Goal: Transaction & Acquisition: Purchase product/service

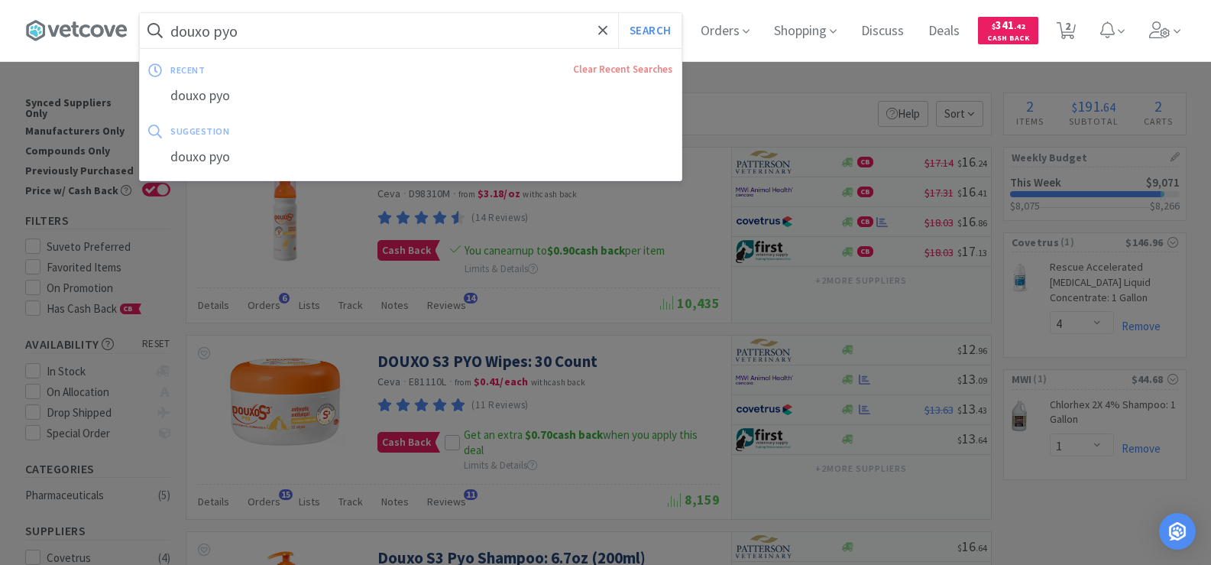
select select "4"
select select "1"
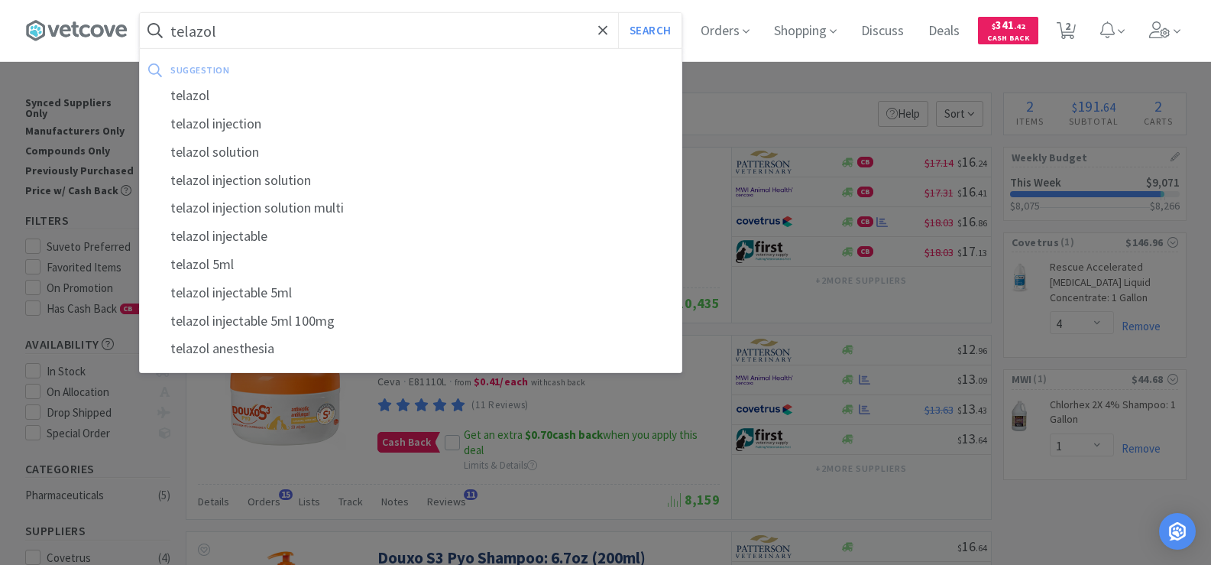
type input "telazol"
click at [618, 13] on button "Search" at bounding box center [649, 30] width 63 height 35
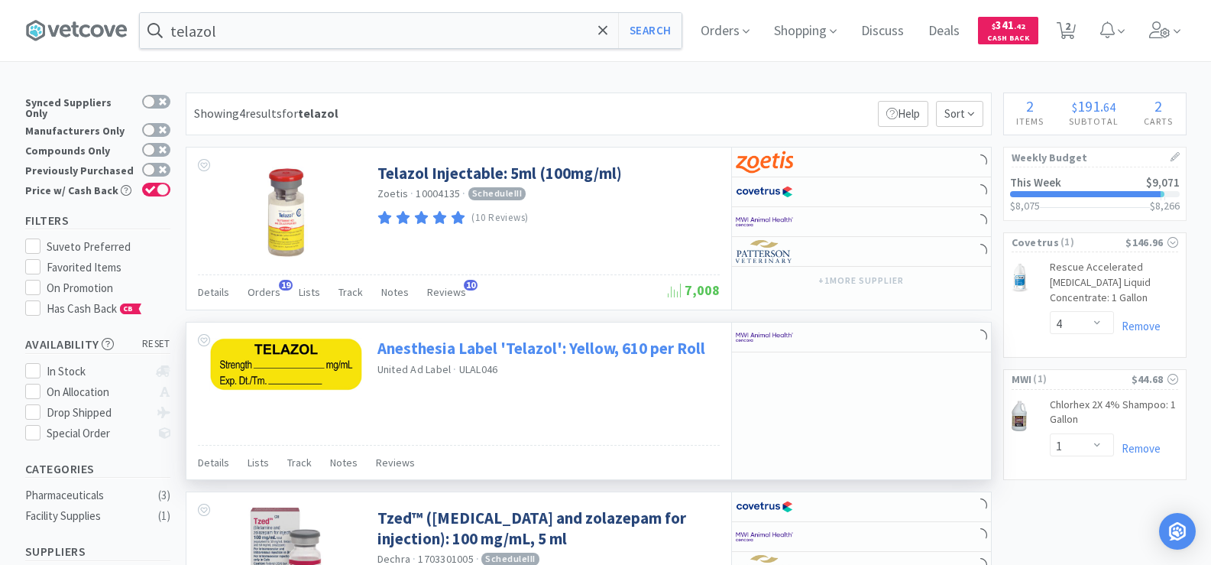
scroll to position [153, 0]
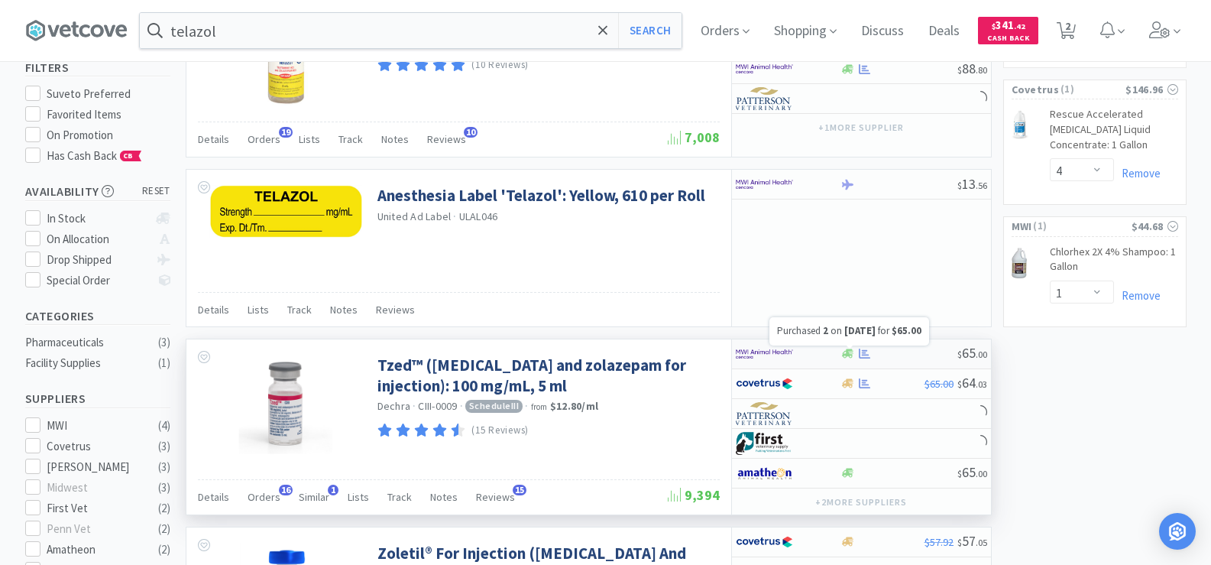
click at [868, 356] on icon at bounding box center [864, 353] width 11 height 11
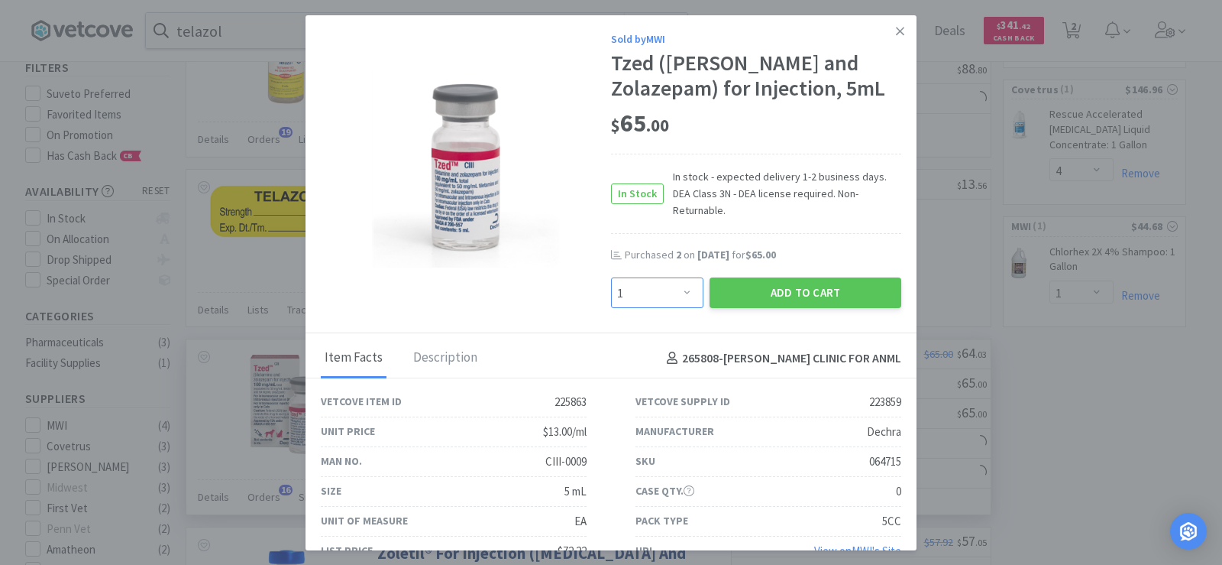
click at [659, 280] on select "Enter Quantity 1 2 3 4 5 6 7 8 9 10 11 12 13 14 15 16 17 18 19 20 Enter Quantity" at bounding box center [657, 292] width 92 height 31
select select "2"
click at [611, 277] on select "Enter Quantity 1 2 3 4 5 6 7 8 9 10 11 12 13 14 15 16 17 18 19 20 Enter Quantity" at bounding box center [657, 292] width 92 height 31
click at [778, 287] on button "Add to Cart" at bounding box center [806, 292] width 192 height 31
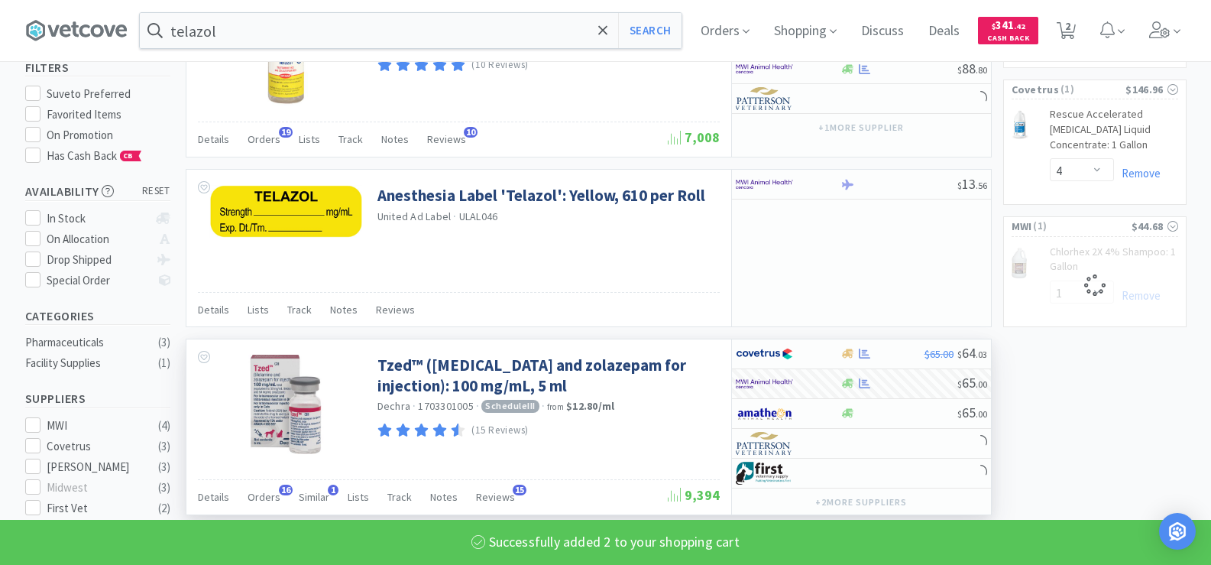
select select "2"
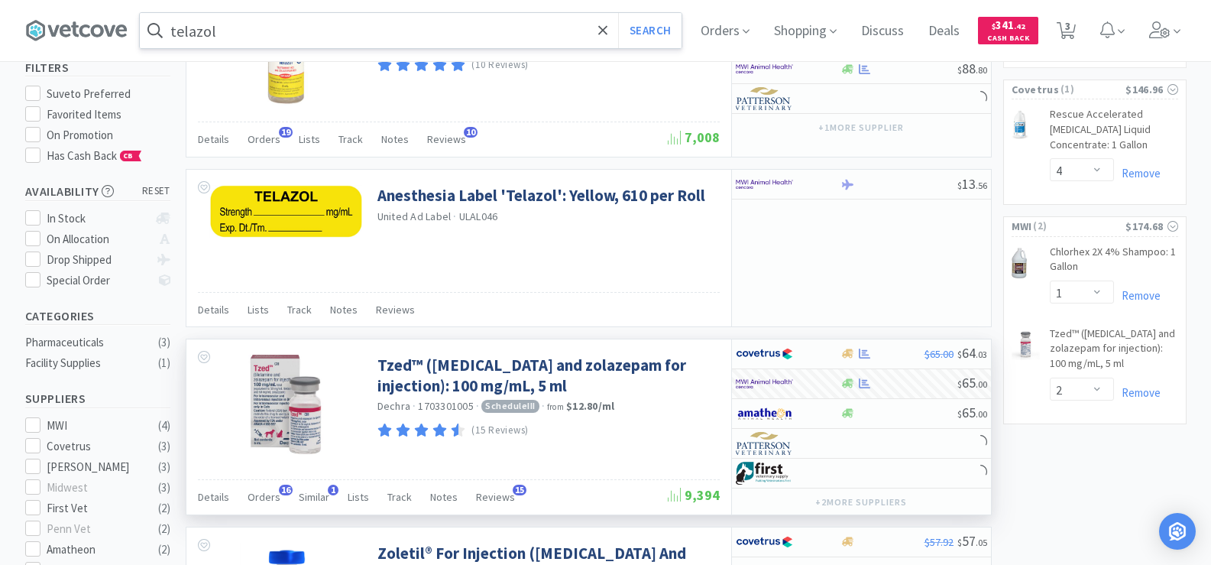
click at [251, 34] on input "telazol" at bounding box center [411, 30] width 542 height 35
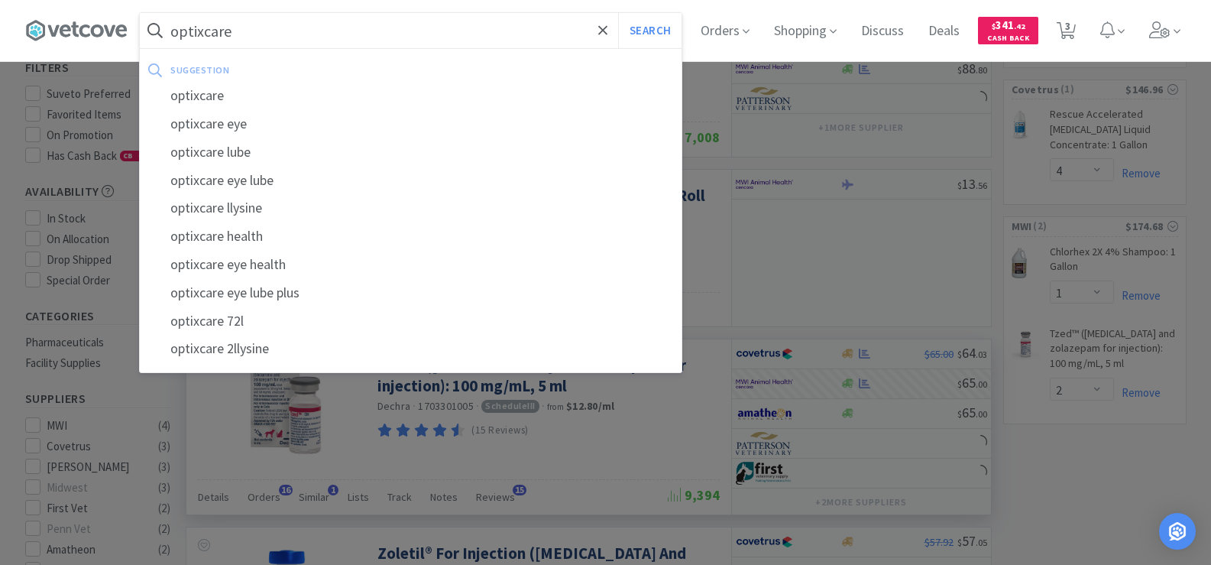
type input "optixcare"
click at [618, 13] on button "Search" at bounding box center [649, 30] width 63 height 35
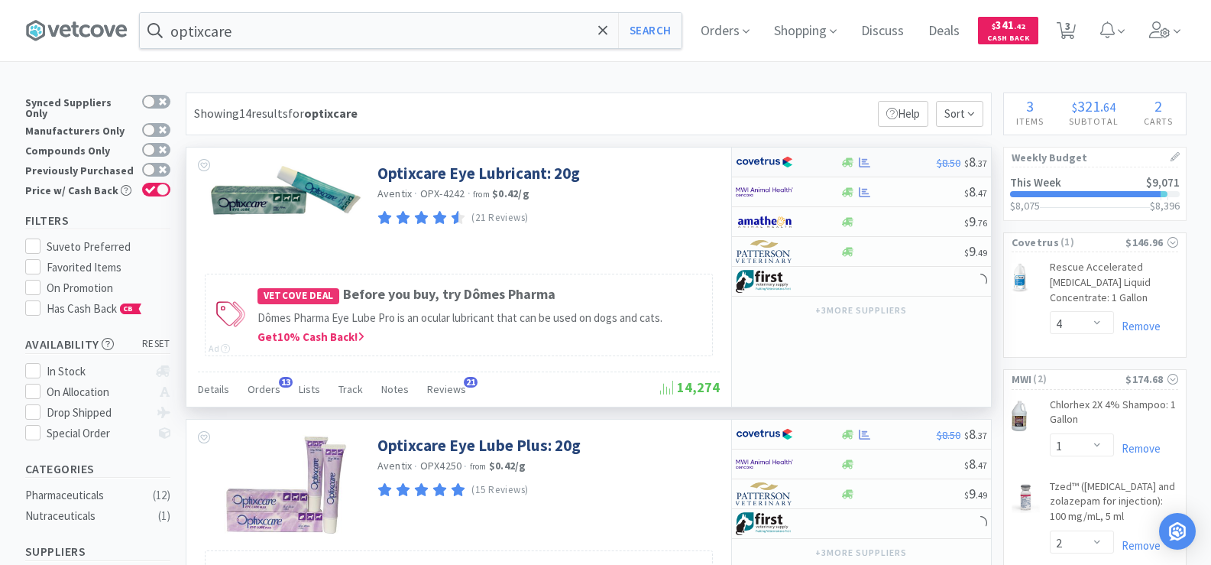
click at [862, 171] on div "$8.50 $ 8 . 37" at bounding box center [861, 162] width 259 height 30
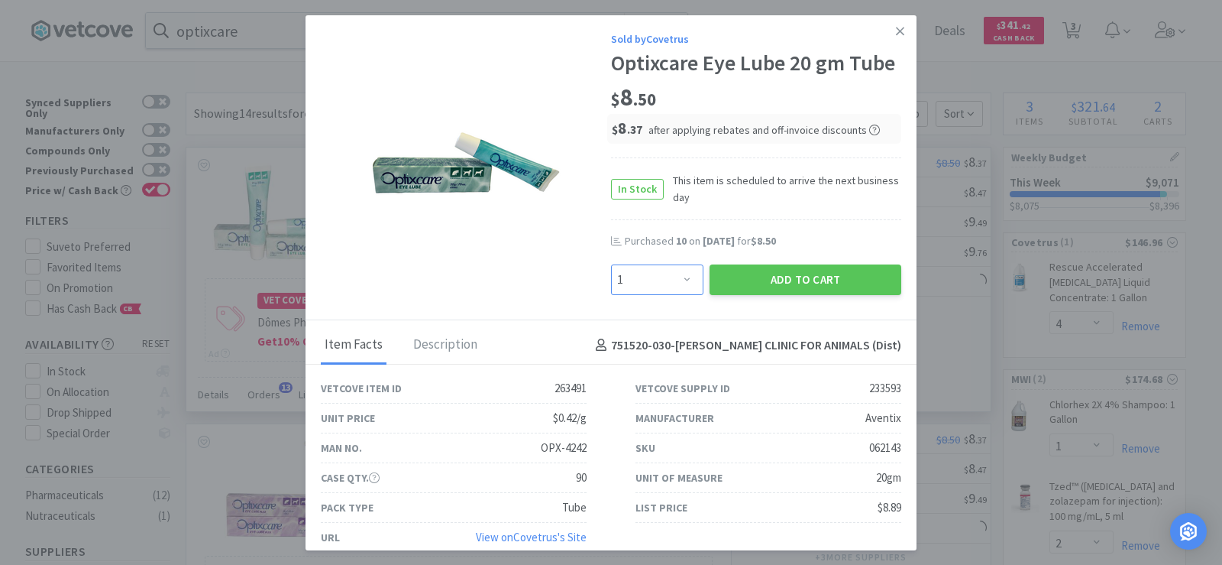
click at [626, 273] on select "Enter Quantity 1 2 3 4 5 6 7 8 9 10 11 12 13 14 15 16 17 18 19 20 Enter Quantity" at bounding box center [657, 279] width 92 height 31
select select "10"
click at [611, 264] on select "Enter Quantity 1 2 3 4 5 6 7 8 9 10 11 12 13 14 15 16 17 18 19 20 Enter Quantity" at bounding box center [657, 279] width 92 height 31
click at [757, 266] on button "Add to Cart" at bounding box center [806, 279] width 192 height 31
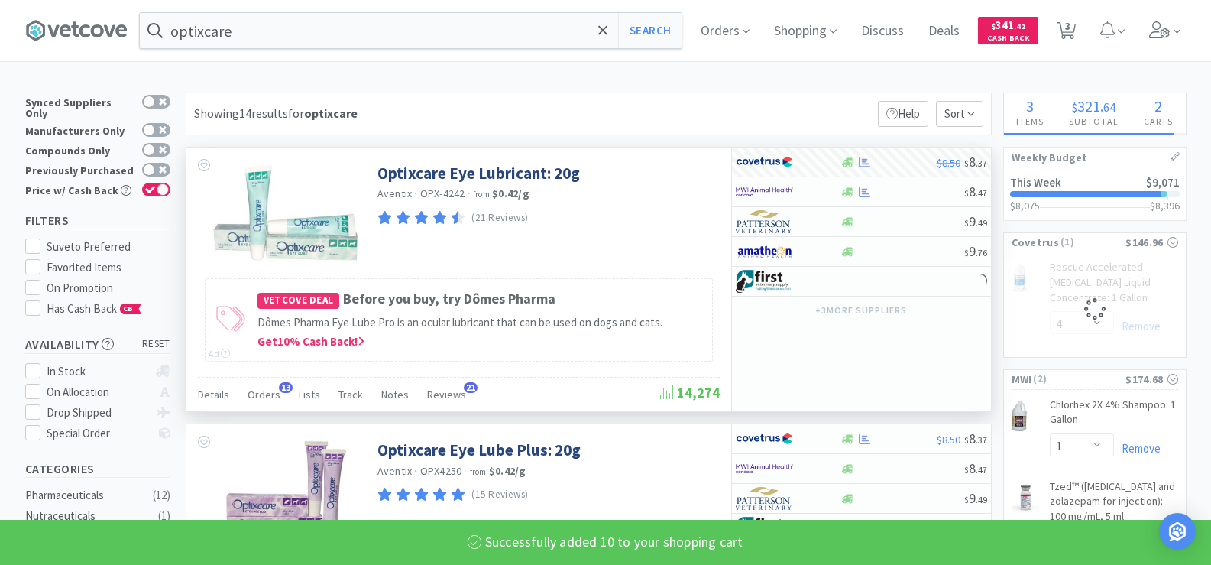
select select "10"
select select "4"
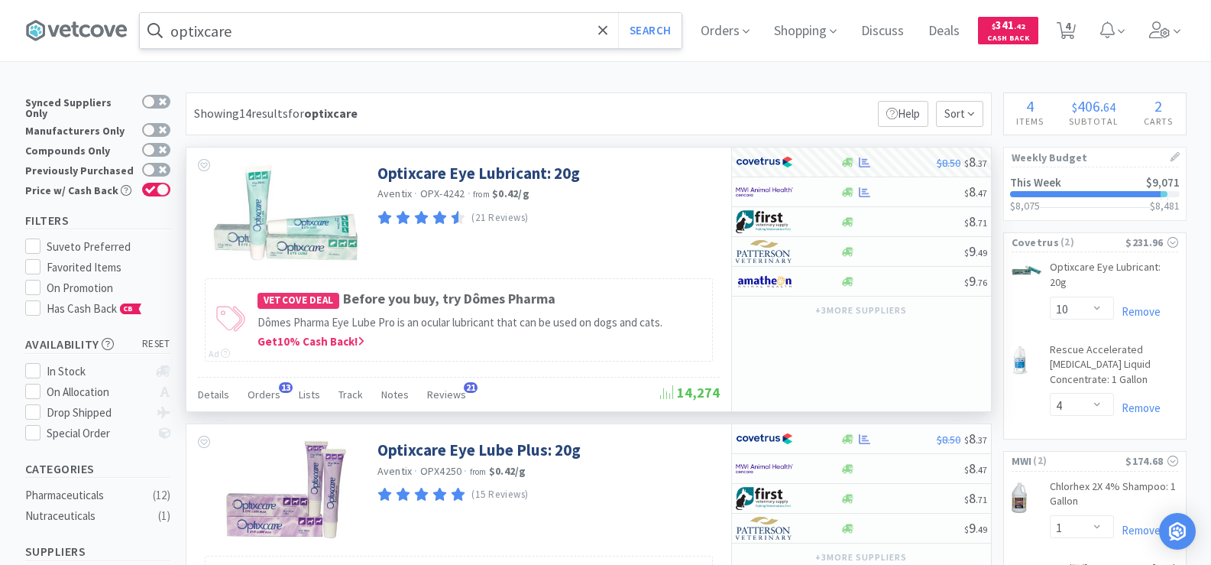
click at [306, 33] on input "optixcare" at bounding box center [411, 30] width 542 height 35
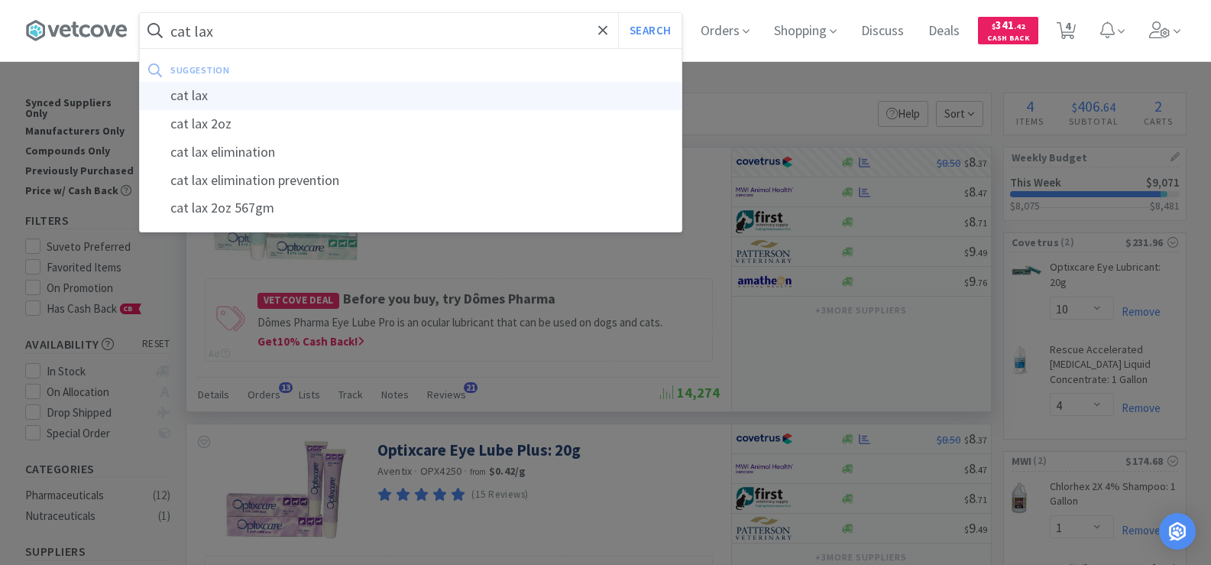
type input "cat lax"
click at [280, 90] on div "cat lax" at bounding box center [411, 96] width 542 height 28
